Goal: Find specific page/section: Find specific page/section

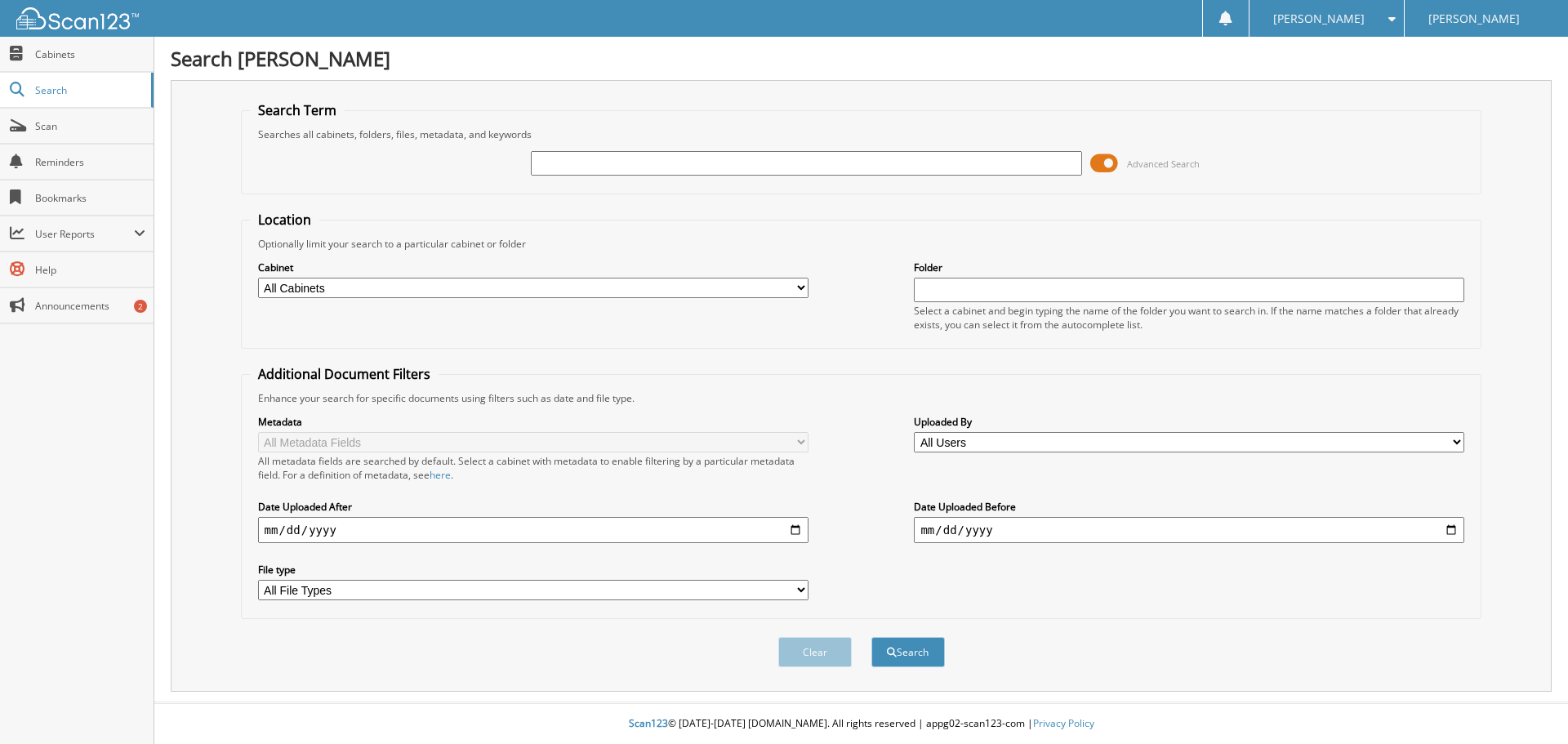
click at [554, 156] on input "text" at bounding box center [806, 163] width 551 height 25
type input "CUT013647"
click at [906, 654] on button "Search" at bounding box center [907, 652] width 73 height 30
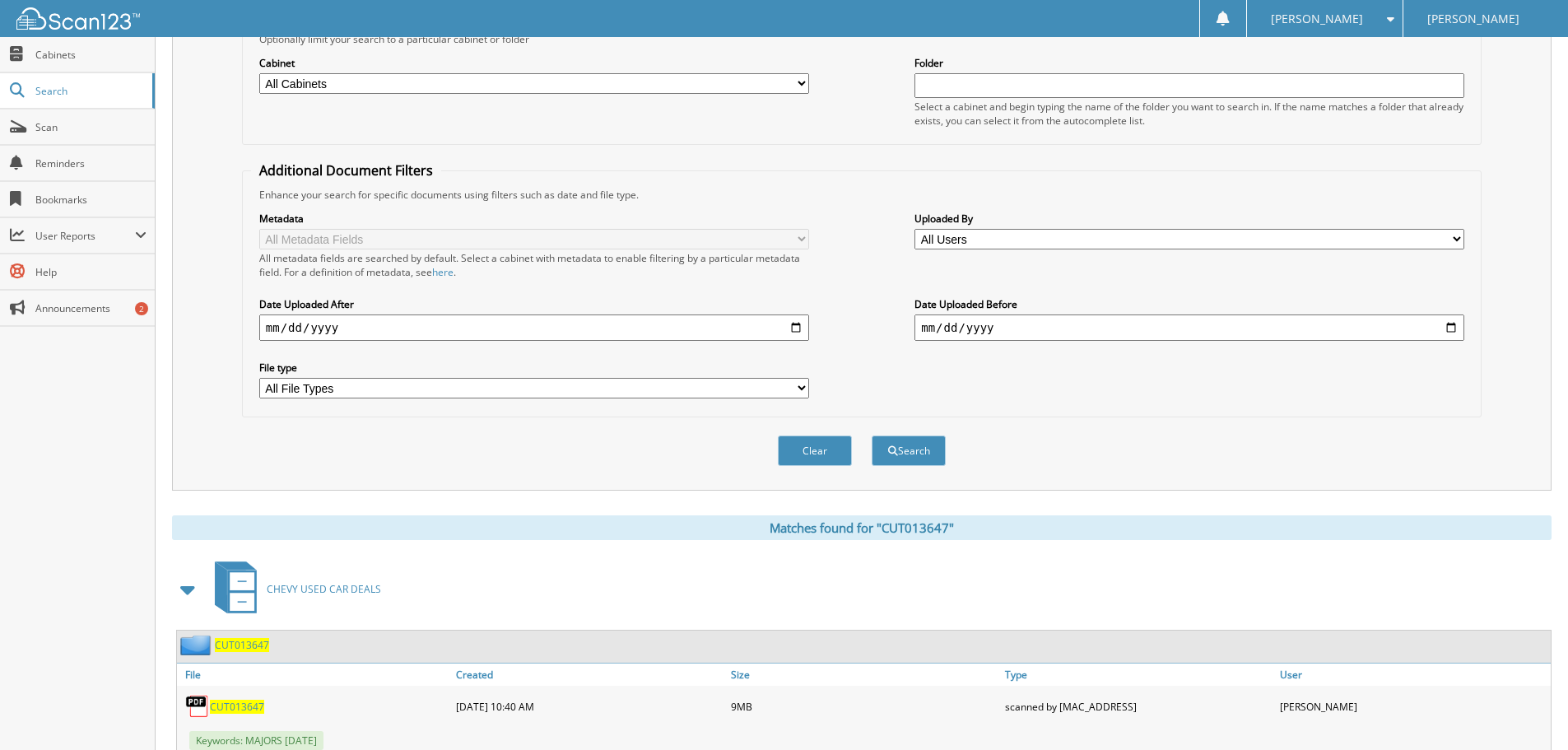
scroll to position [262, 0]
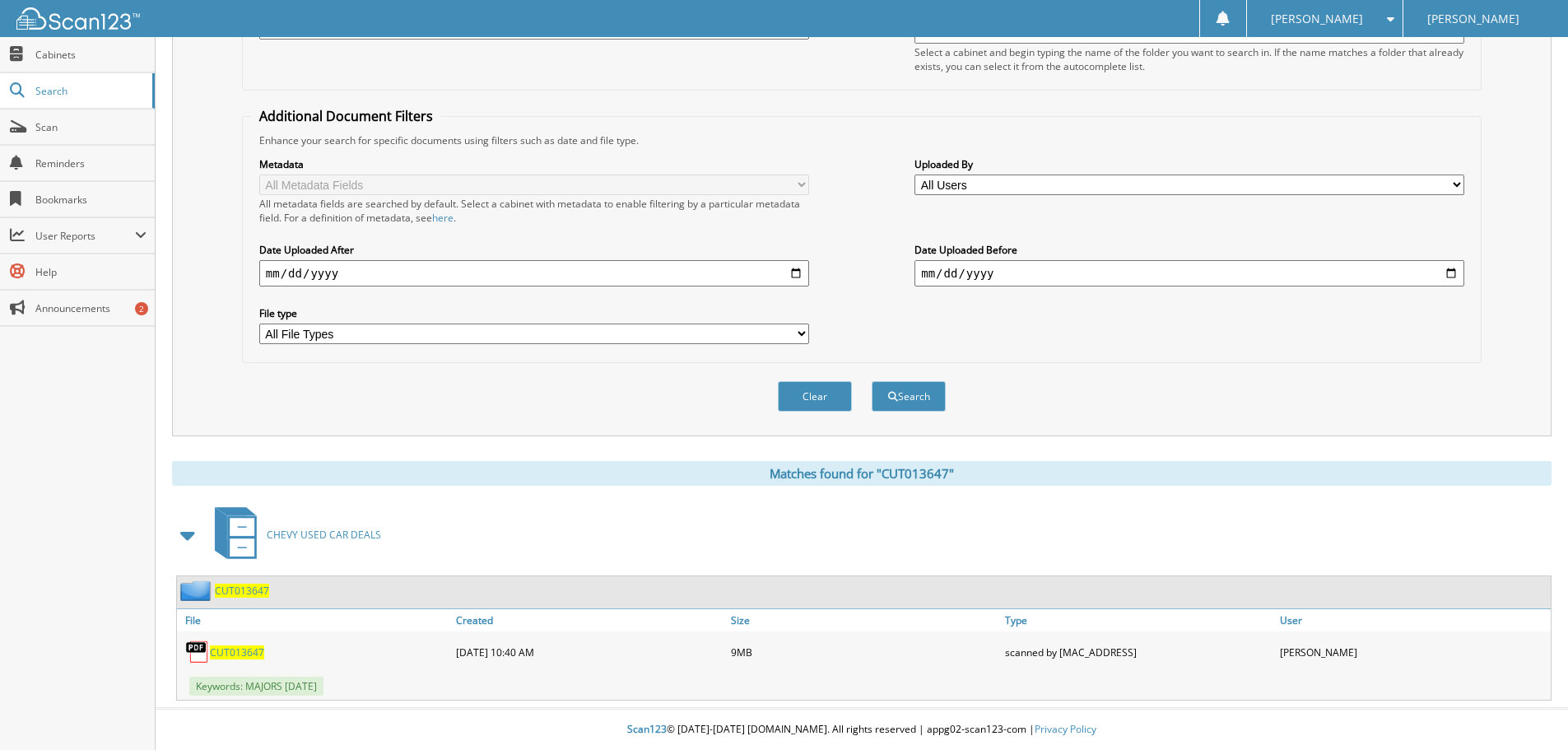
click at [238, 651] on span "CUT013647" at bounding box center [236, 652] width 55 height 14
